Goal: Check status: Check status

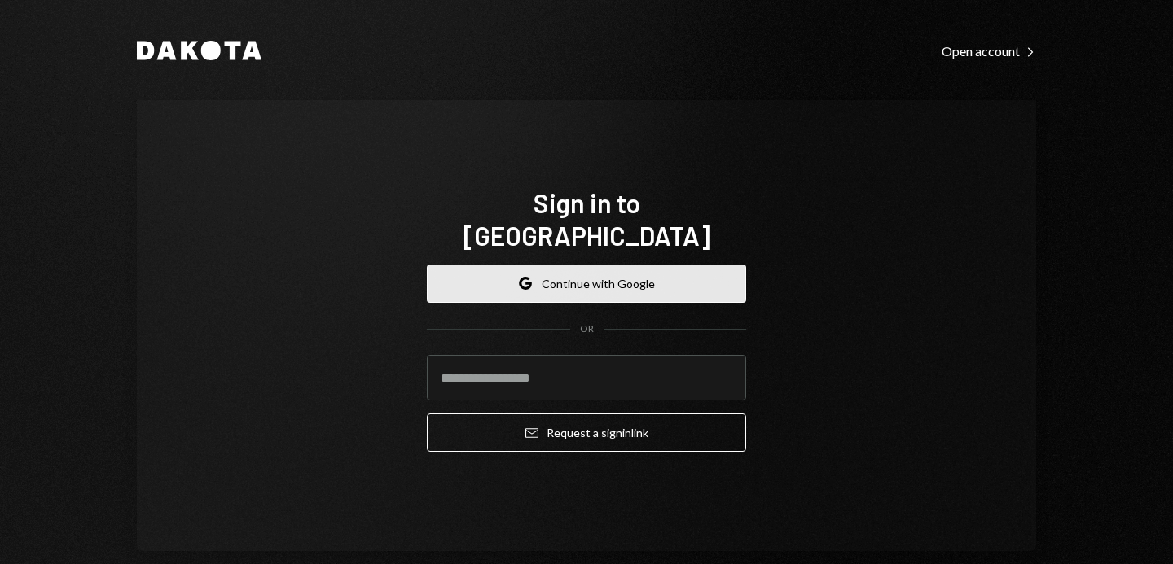
click at [631, 270] on button "Google Continue with Google" at bounding box center [586, 284] width 319 height 38
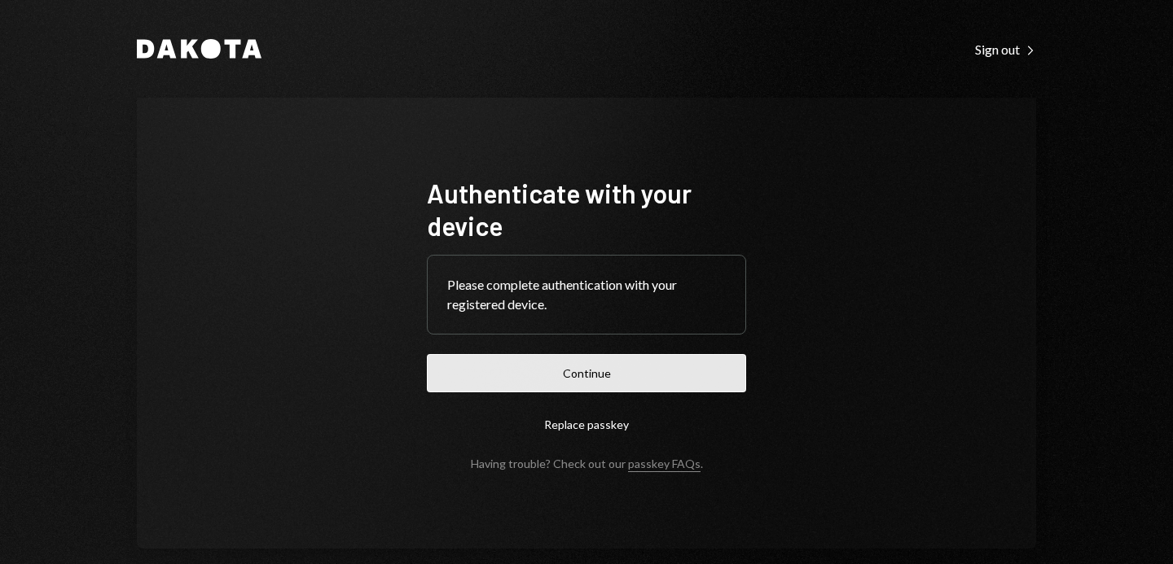
click at [677, 375] on button "Continue" at bounding box center [586, 373] width 319 height 38
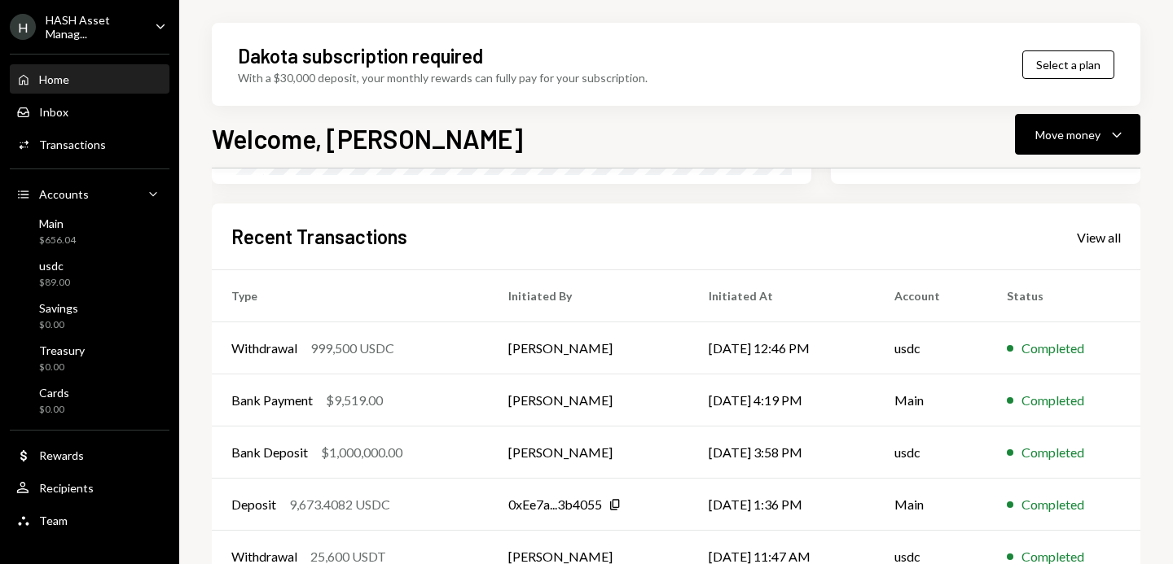
scroll to position [386, 0]
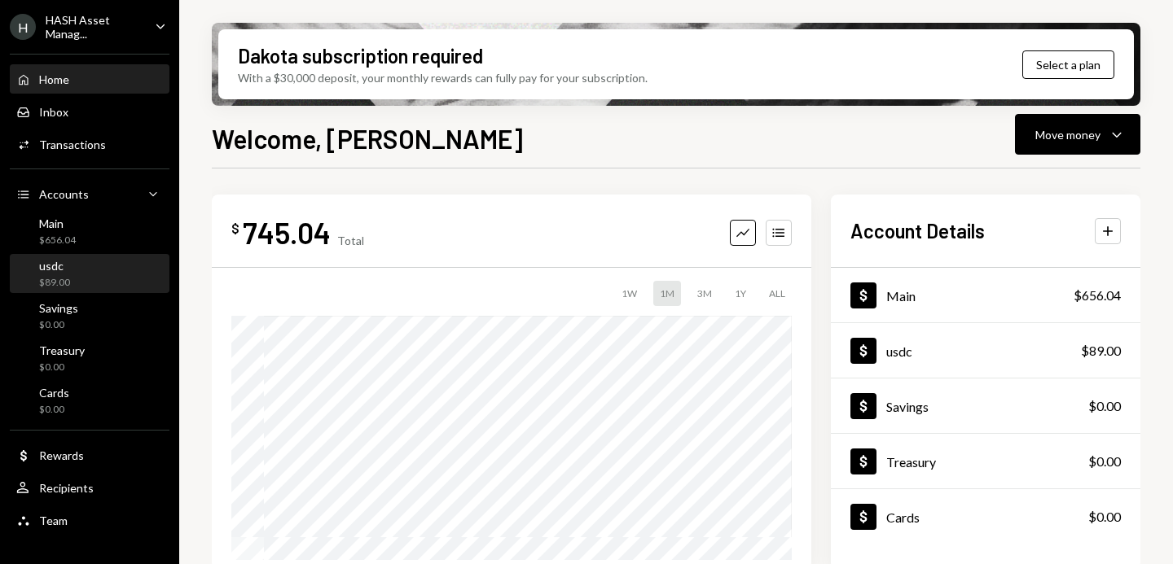
click at [104, 267] on div "usdc $89.00" at bounding box center [89, 274] width 147 height 31
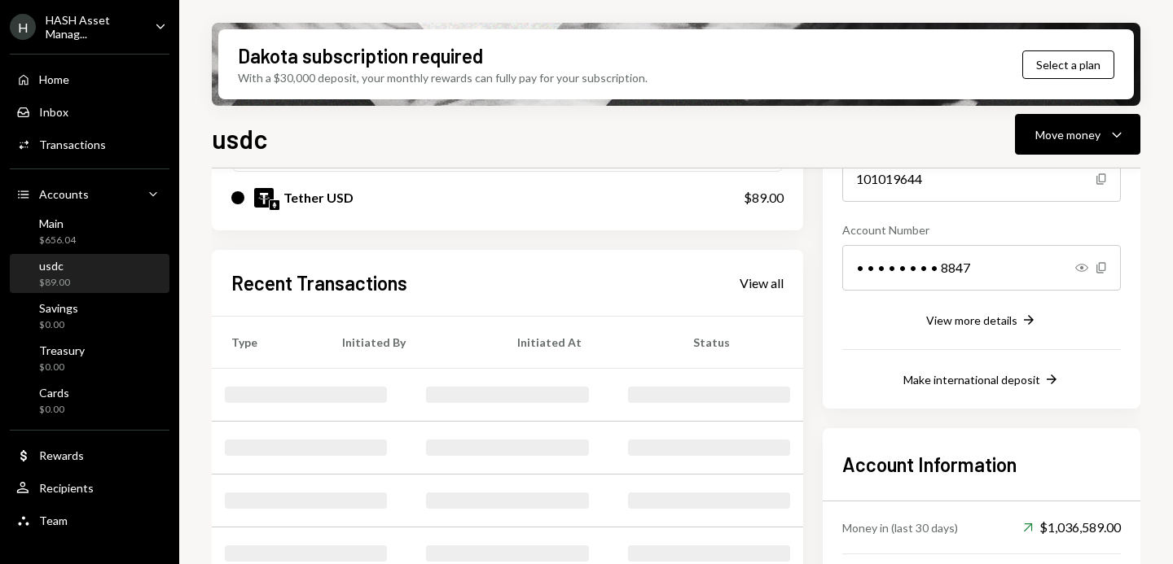
scroll to position [209, 0]
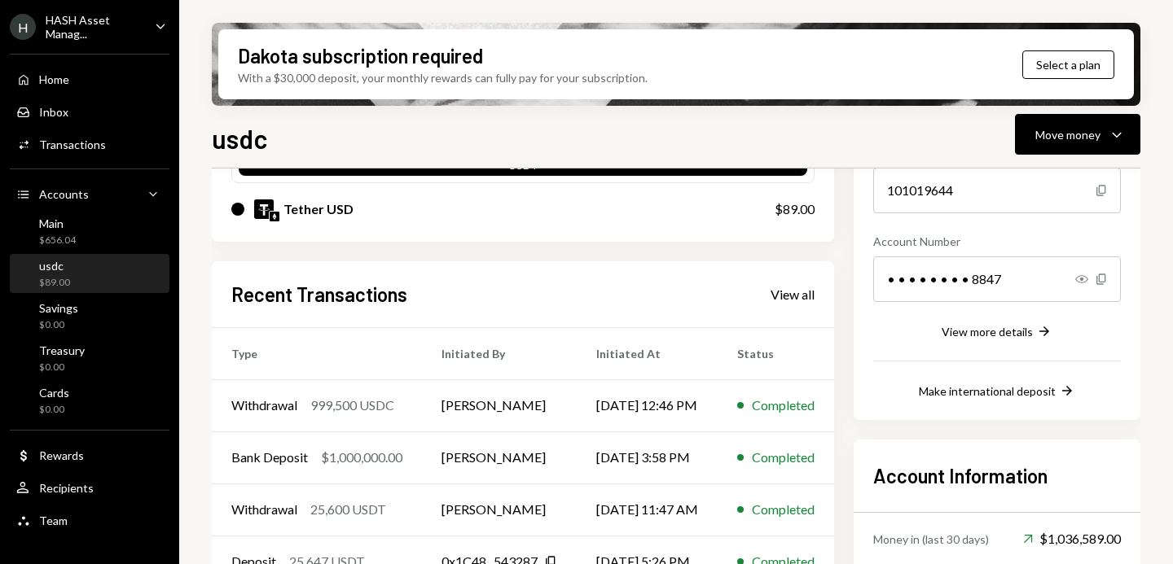
scroll to position [197, 0]
